Goal: Task Accomplishment & Management: Complete application form

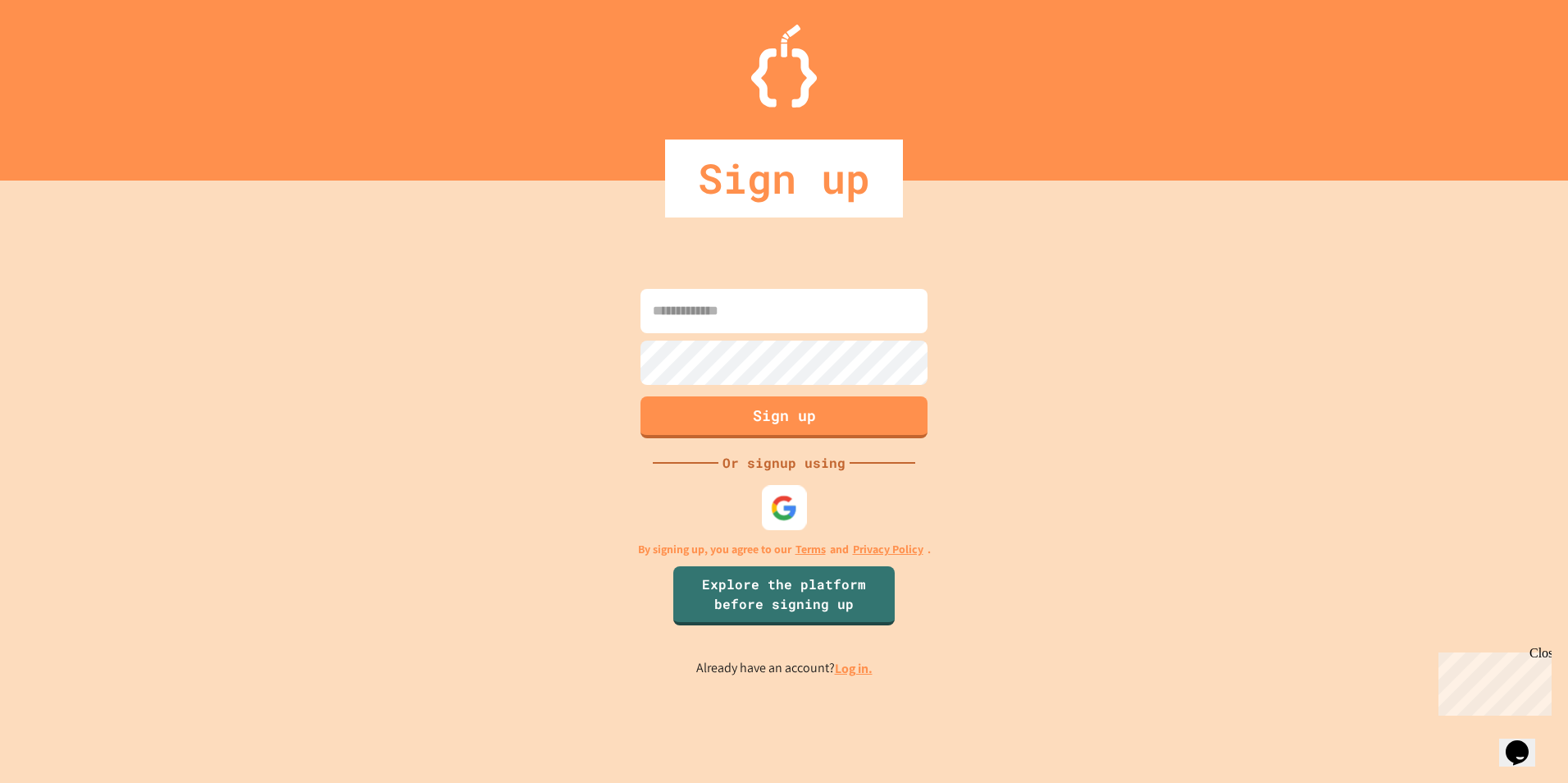
click at [786, 524] on div at bounding box center [784, 508] width 45 height 45
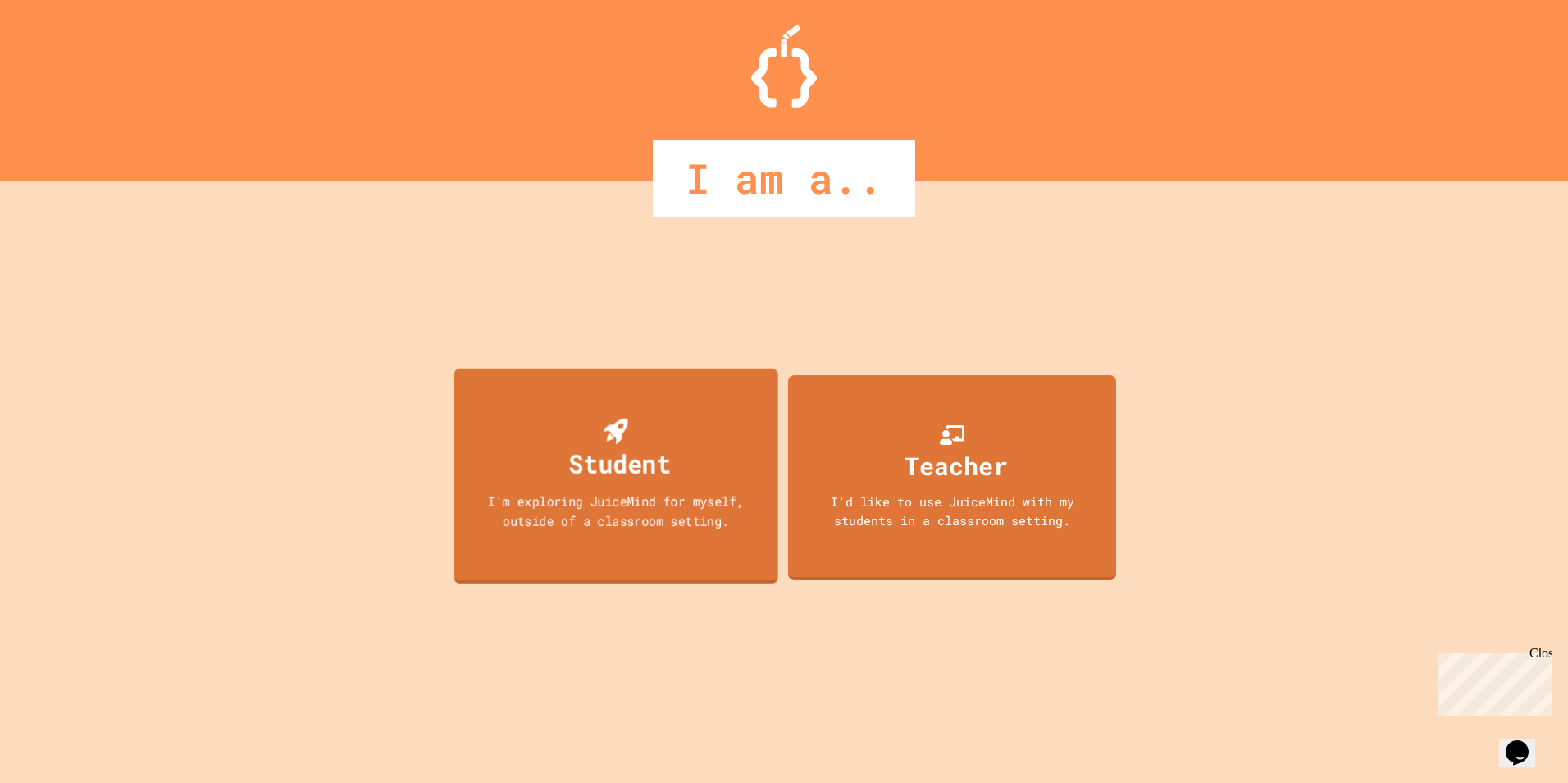
click at [752, 449] on div "Student I'm exploring JuiceMind for myself, outside of a classroom setting." at bounding box center [616, 476] width 324 height 216
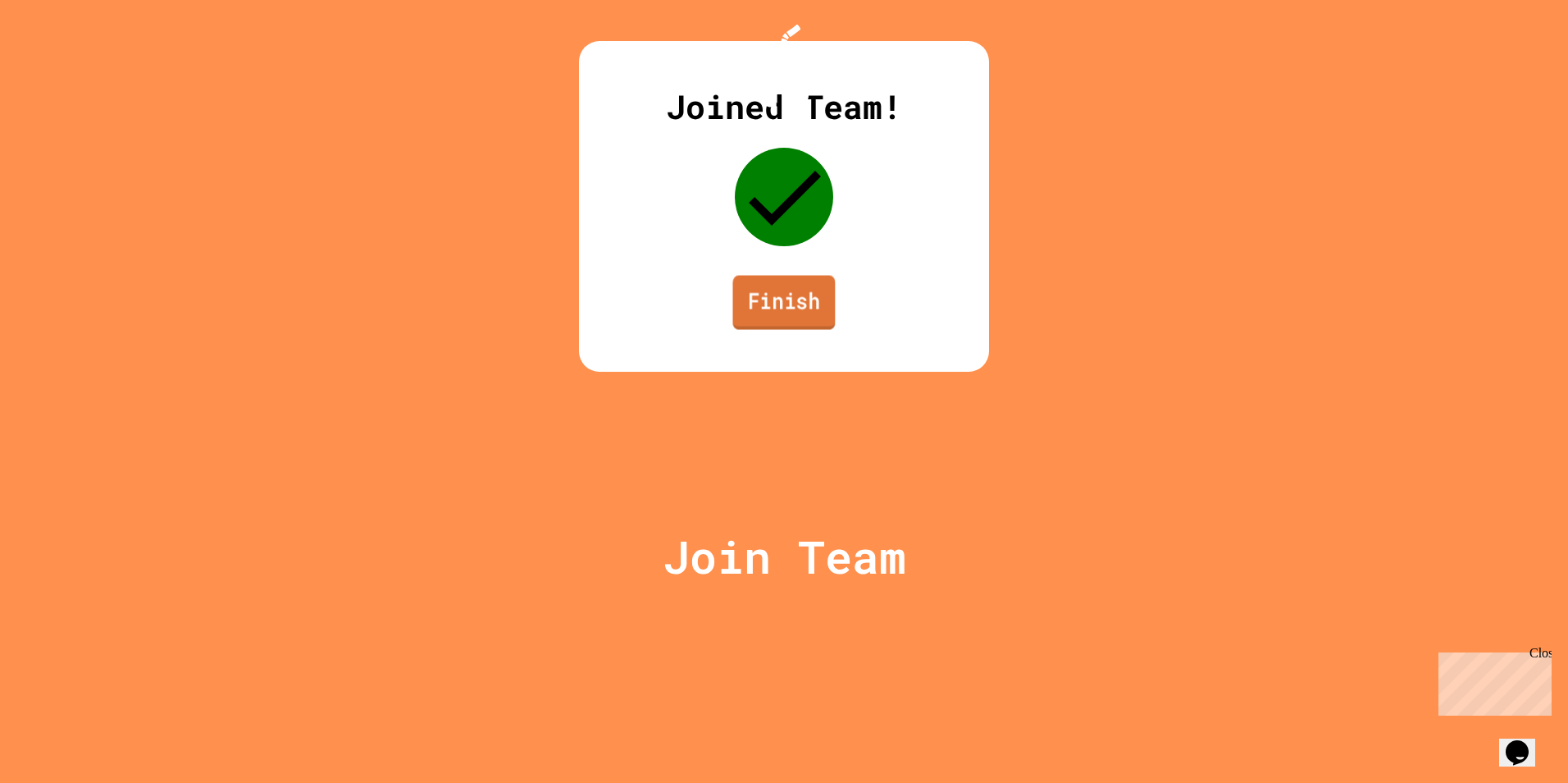
click at [763, 330] on link "Finish" at bounding box center [784, 303] width 102 height 54
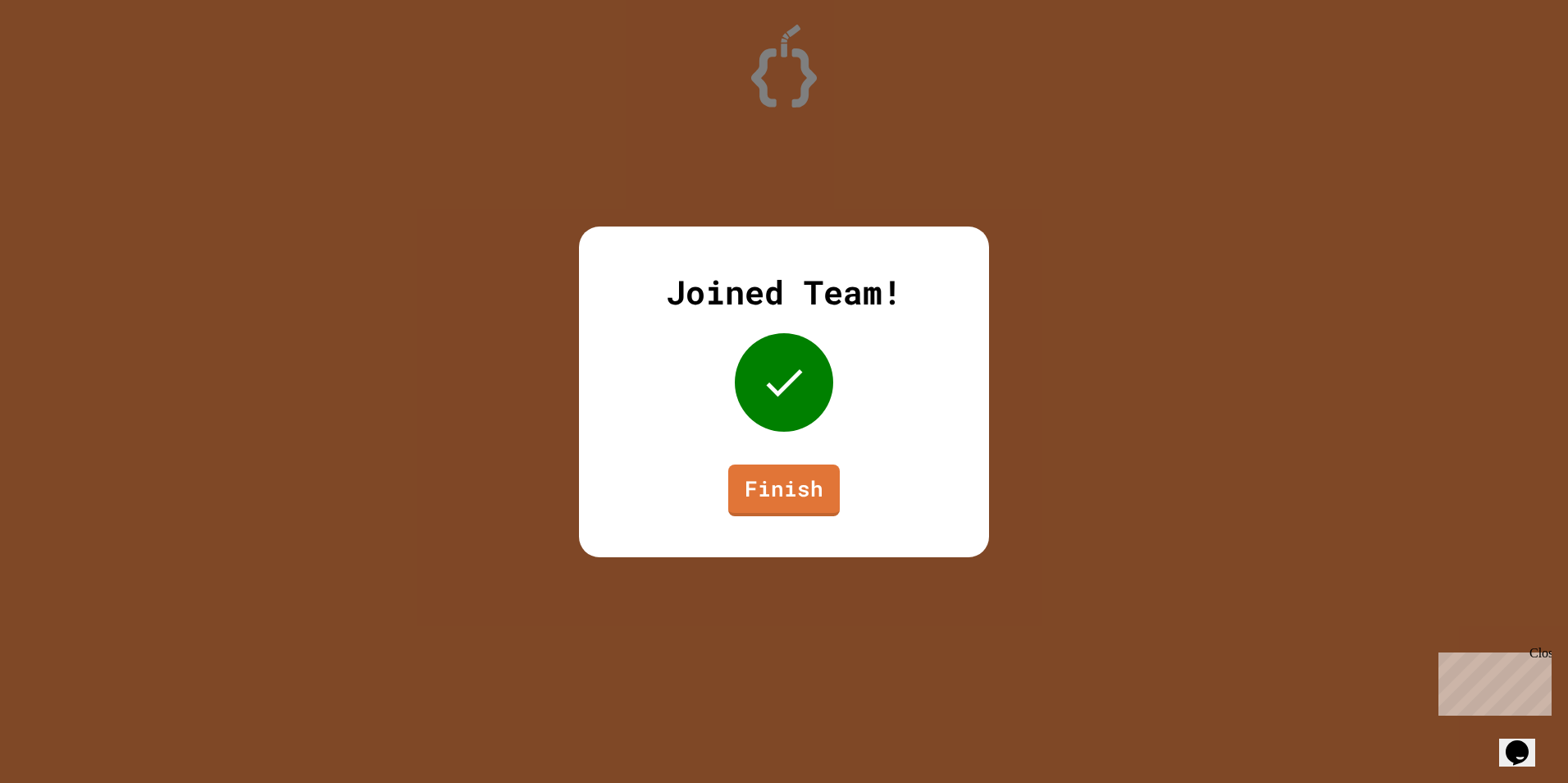
click at [799, 502] on link "Finish" at bounding box center [784, 490] width 112 height 52
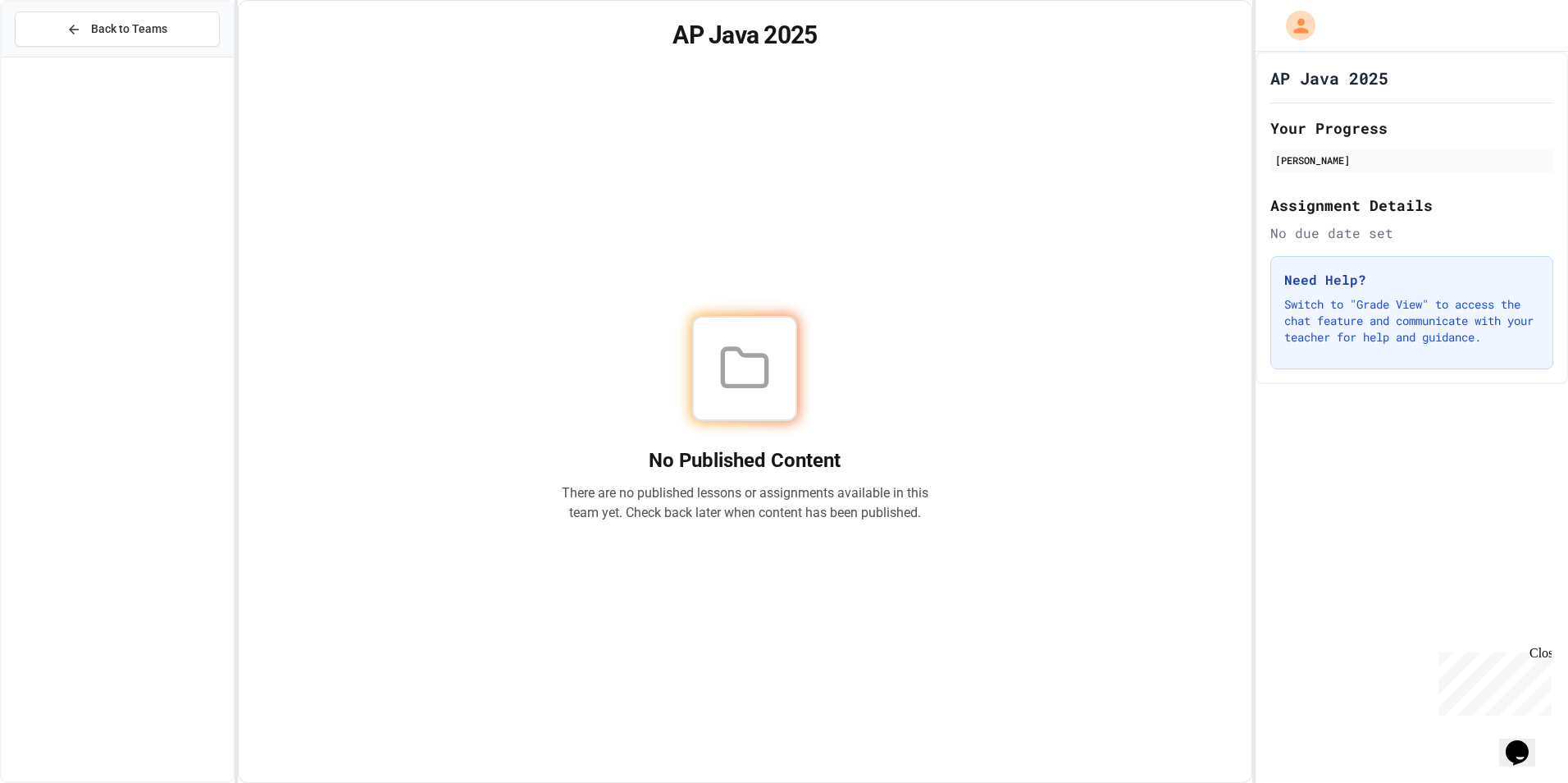
click at [760, 407] on div at bounding box center [745, 368] width 105 height 105
click at [758, 403] on div at bounding box center [745, 368] width 105 height 105
click at [756, 400] on div at bounding box center [745, 368] width 105 height 105
click at [755, 399] on div at bounding box center [745, 368] width 105 height 105
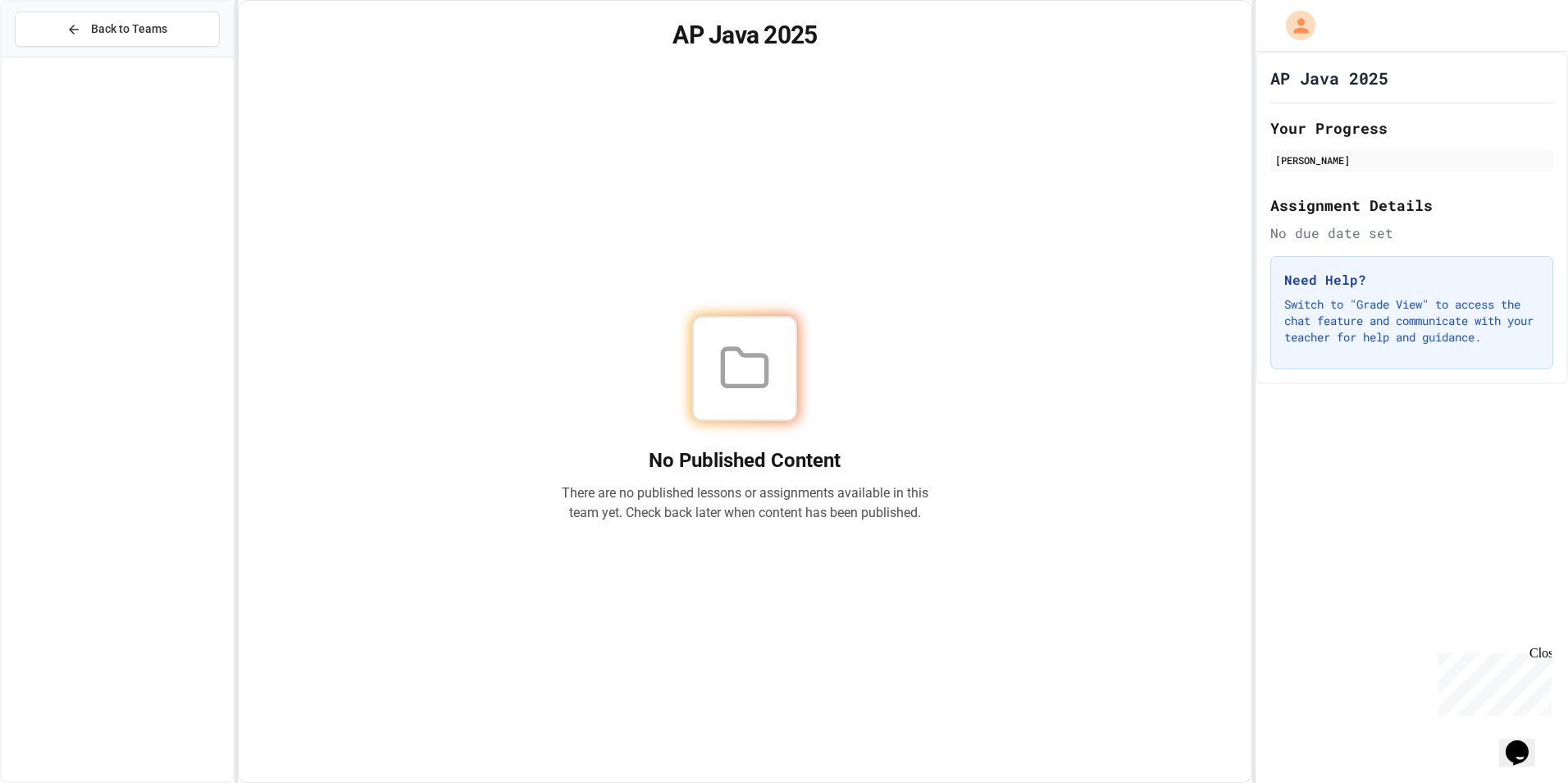
drag, startPoint x: 755, startPoint y: 399, endPoint x: 713, endPoint y: 369, distance: 51.6
drag, startPoint x: 713, startPoint y: 369, endPoint x: 408, endPoint y: 289, distance: 315.3
click at [408, 289] on div "No Published Content There are no published lessons or assignments available in…" at bounding box center [745, 419] width 974 height 686
